Goal: Entertainment & Leisure: Consume media (video, audio)

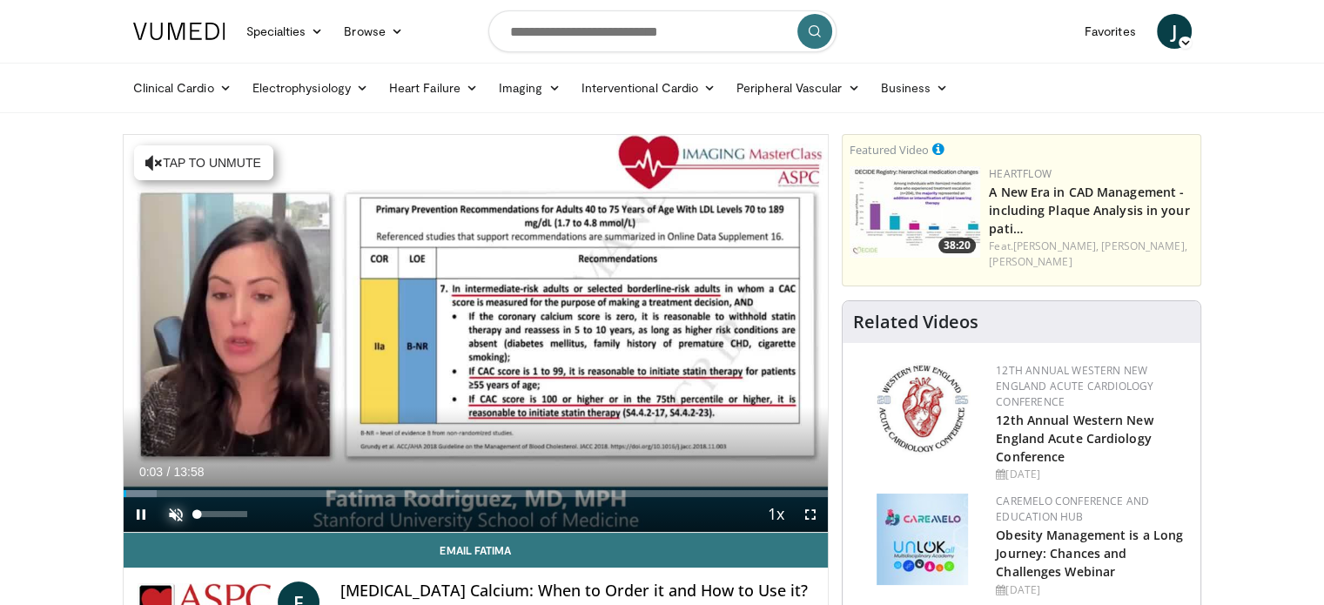
click at [169, 510] on span "Video Player" at bounding box center [175, 514] width 35 height 35
click at [806, 521] on span "Video Player" at bounding box center [810, 514] width 35 height 35
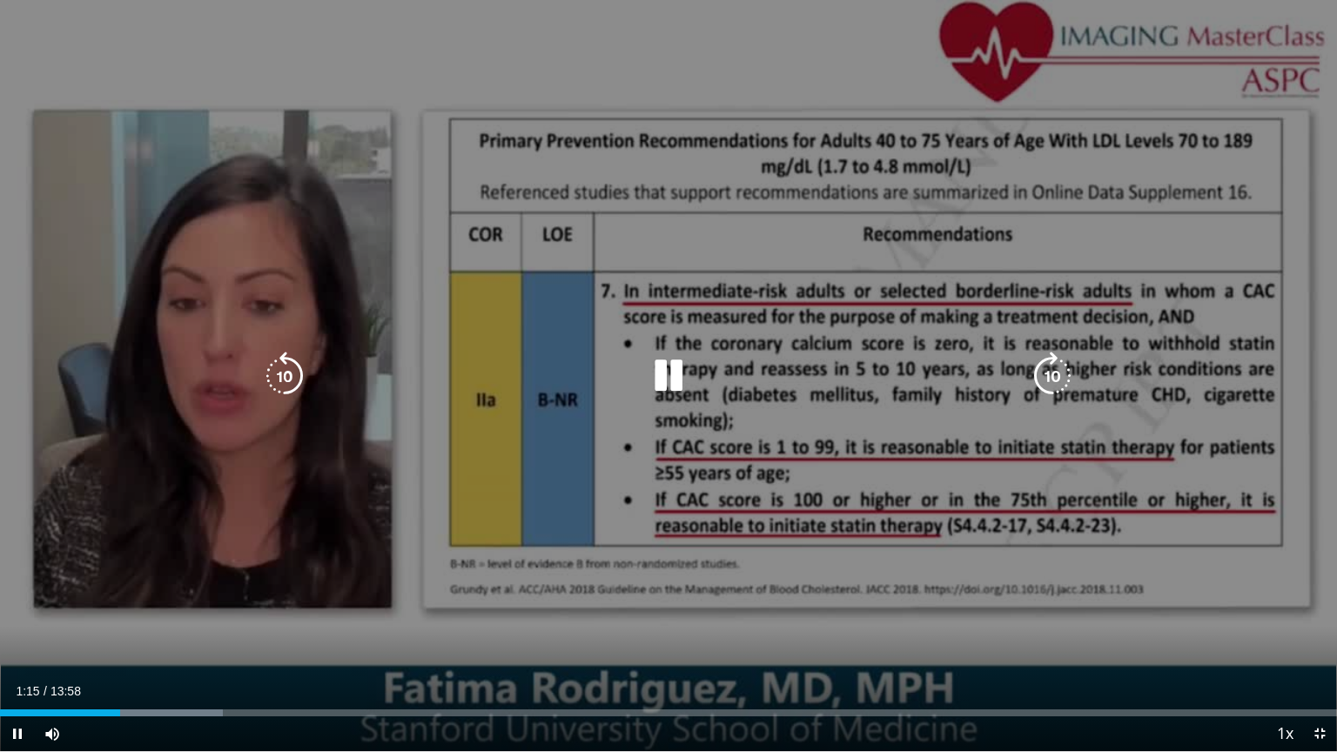
click at [916, 457] on div "10 seconds Tap to unmute" at bounding box center [668, 375] width 1337 height 751
click at [662, 380] on icon "Video Player" at bounding box center [668, 376] width 49 height 49
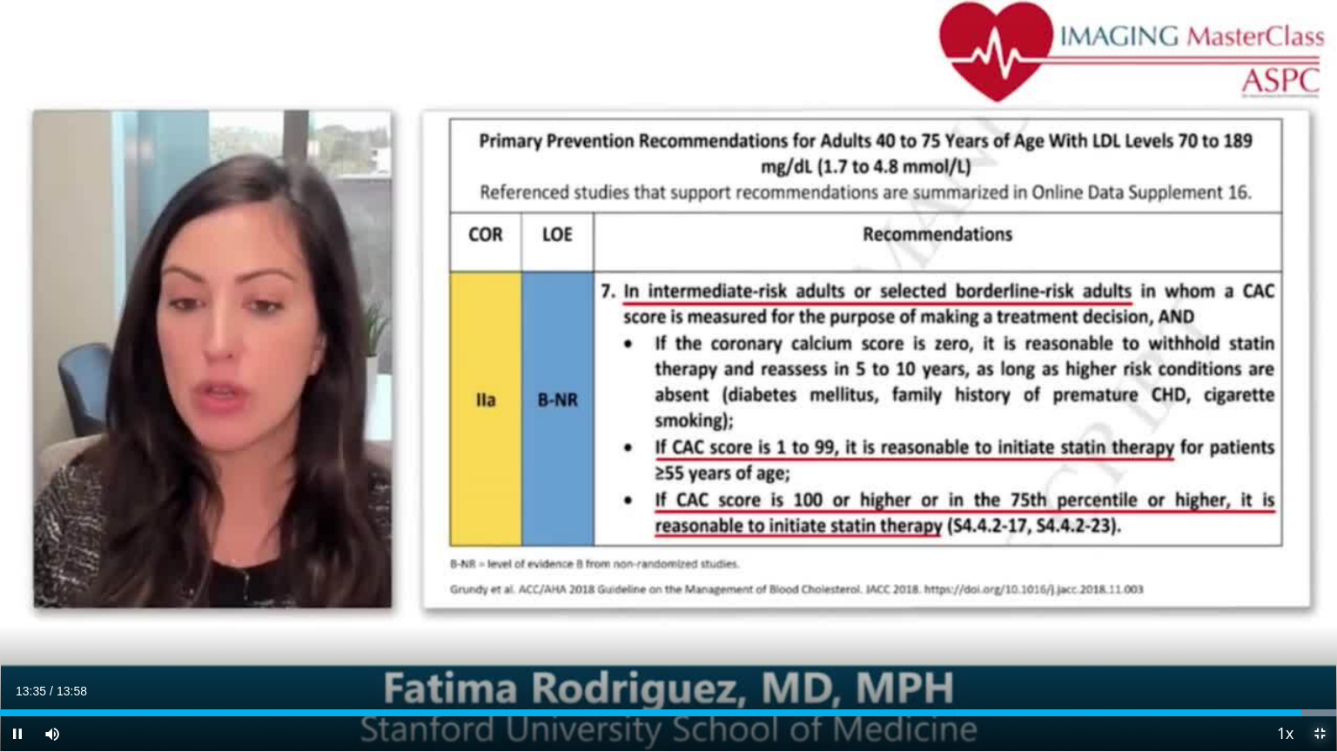
click at [1323, 604] on span "Video Player" at bounding box center [1320, 734] width 35 height 35
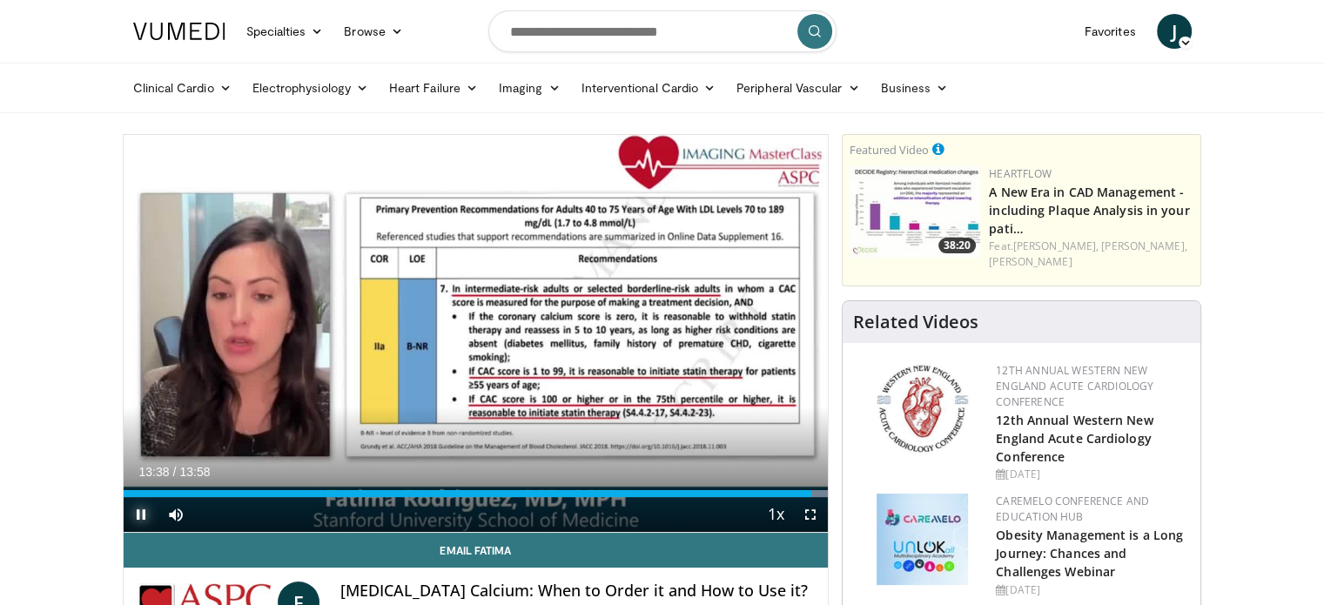
click at [136, 513] on span "Video Player" at bounding box center [141, 514] width 35 height 35
